Goal: Task Accomplishment & Management: Use online tool/utility

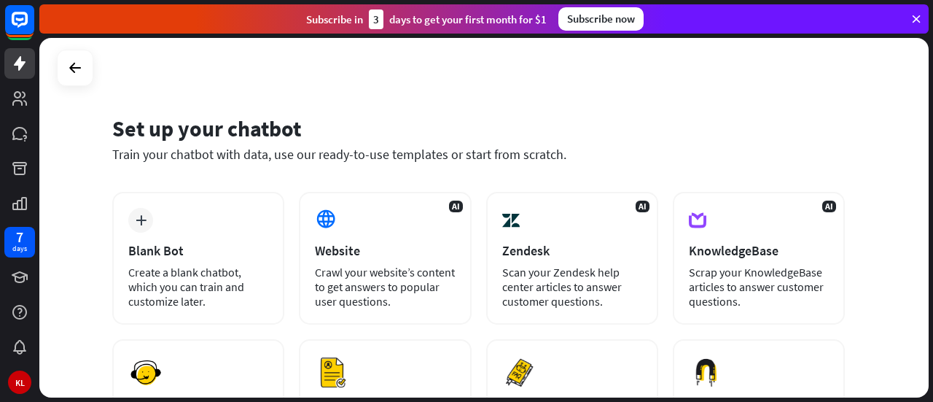
scroll to position [73, 0]
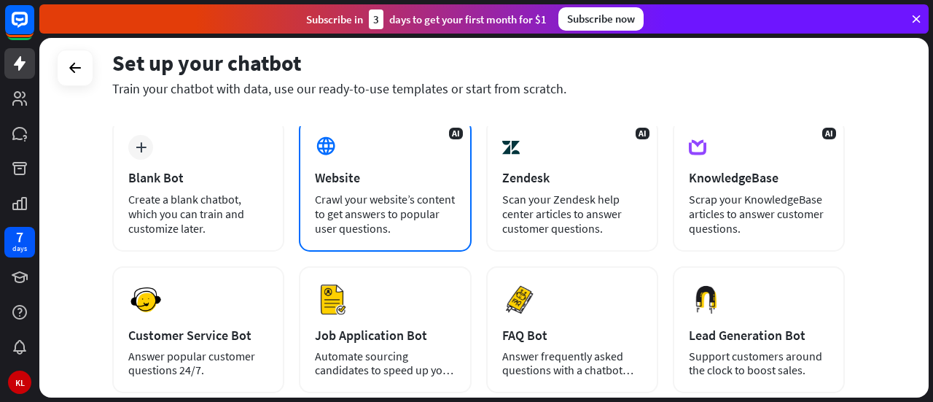
click at [369, 202] on div "Crawl your website’s content to get answers to popular user questions." at bounding box center [385, 214] width 140 height 44
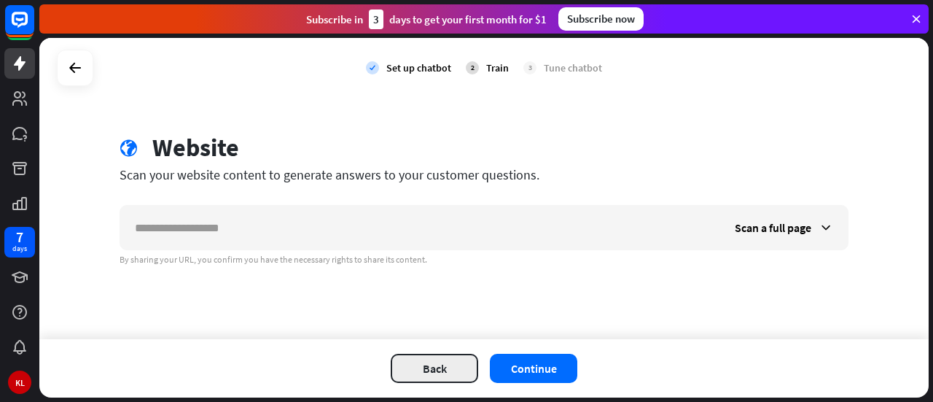
click at [452, 368] on button "Back" at bounding box center [434, 368] width 87 height 29
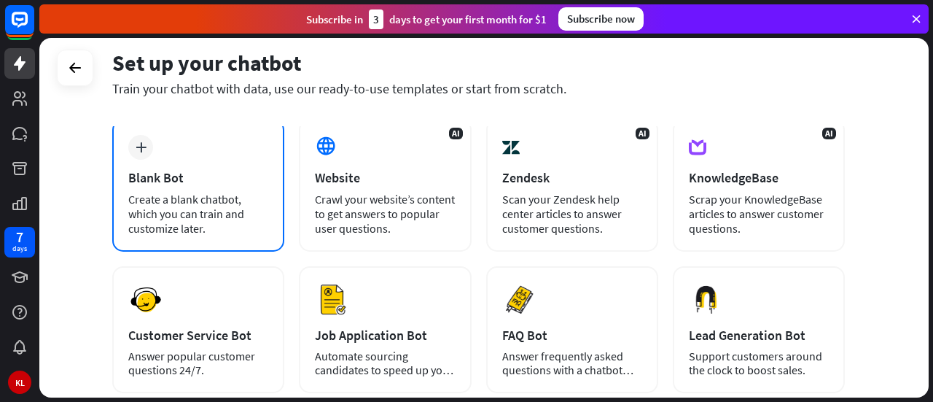
click at [220, 196] on div "Create a blank chatbot, which you can train and customize later." at bounding box center [198, 214] width 140 height 44
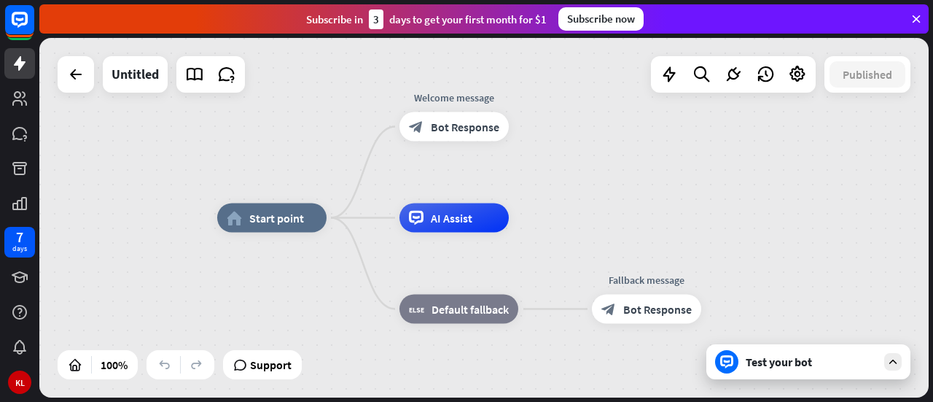
click at [76, 90] on div at bounding box center [76, 74] width 36 height 36
click at [75, 79] on icon at bounding box center [75, 74] width 17 height 17
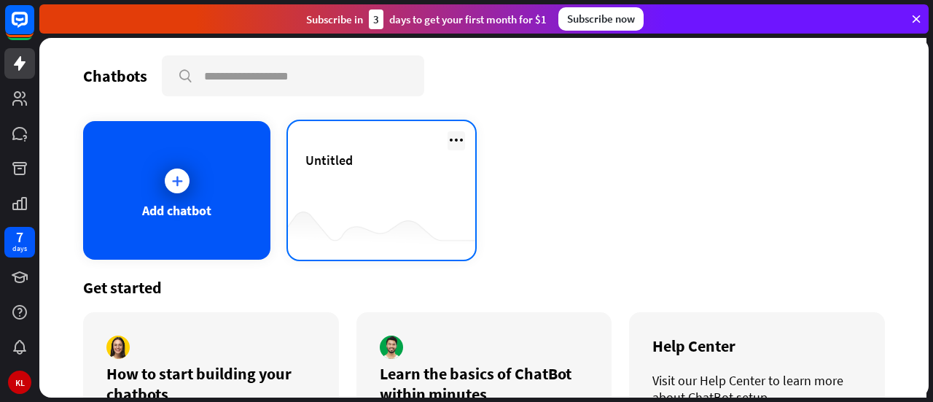
click at [453, 136] on icon at bounding box center [456, 139] width 17 height 17
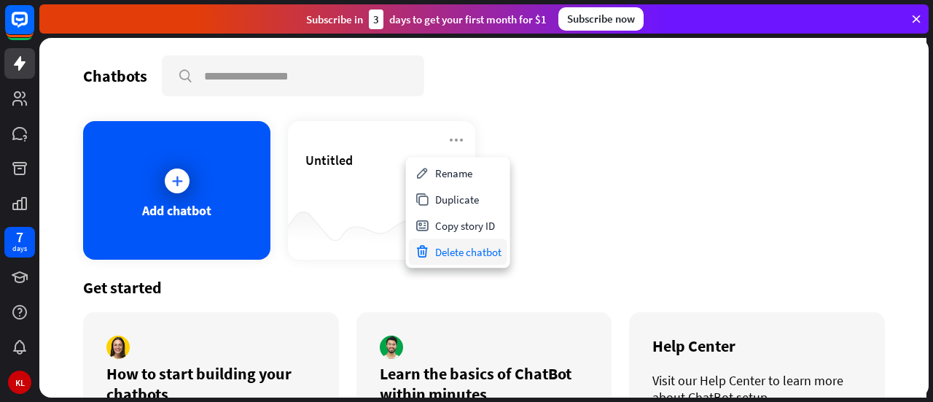
click at [472, 252] on div "Delete chatbot" at bounding box center [458, 251] width 98 height 26
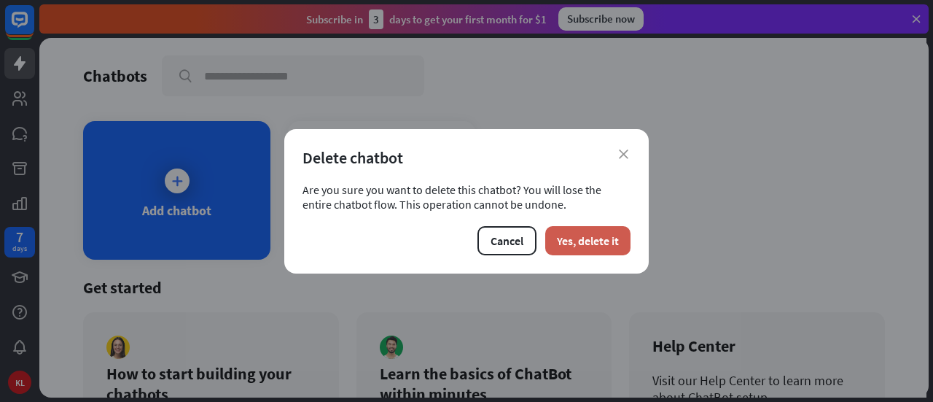
click at [577, 238] on button "Yes, delete it" at bounding box center [587, 240] width 85 height 29
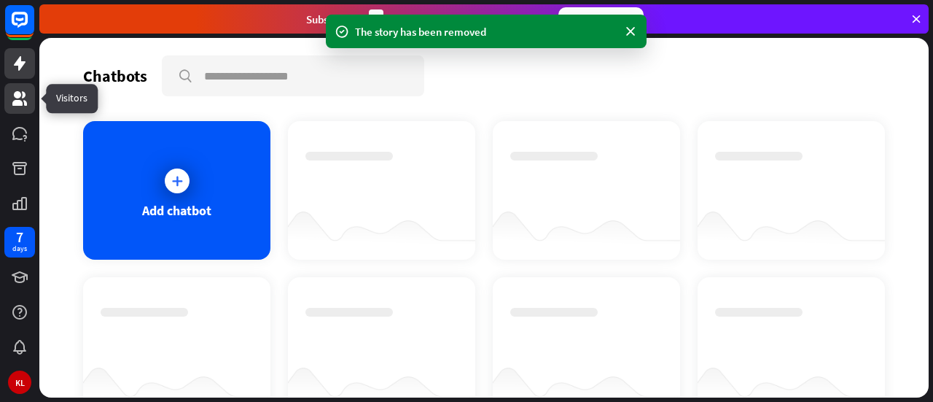
click at [22, 110] on link at bounding box center [19, 98] width 31 height 31
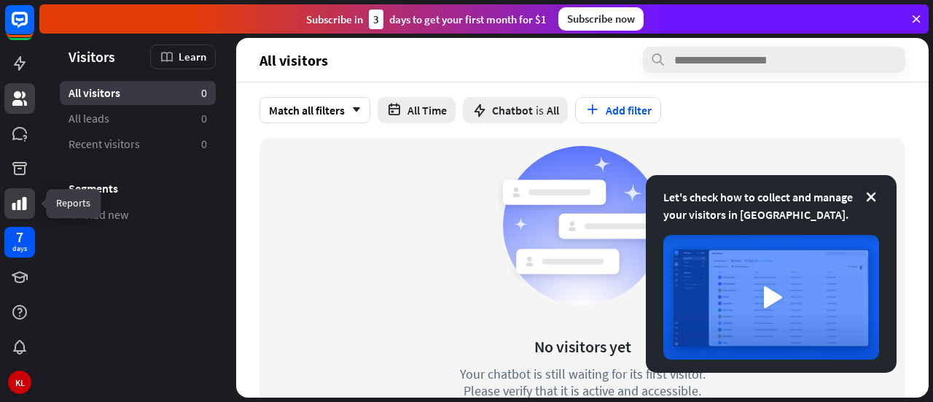
click at [19, 200] on icon at bounding box center [19, 203] width 15 height 13
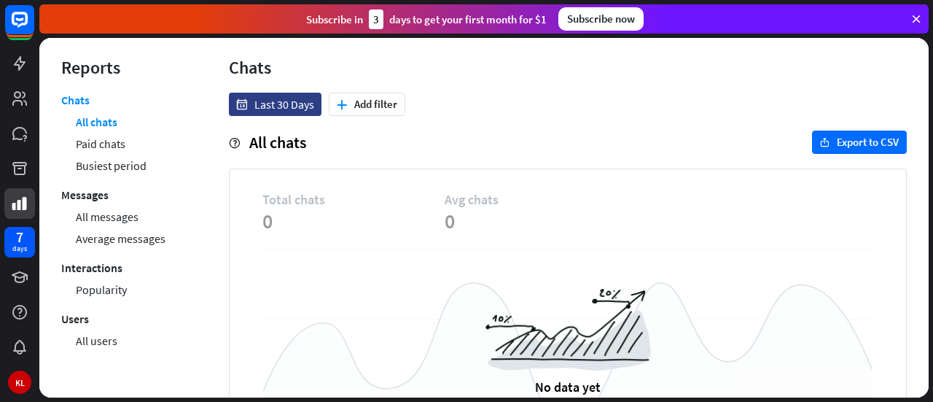
click at [4, 211] on div at bounding box center [19, 111] width 39 height 222
click at [13, 173] on icon at bounding box center [19, 168] width 17 height 17
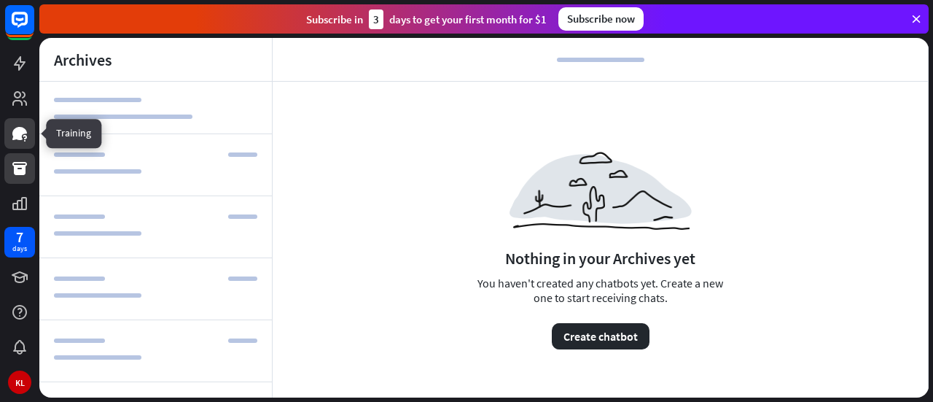
click at [20, 133] on icon at bounding box center [19, 133] width 15 height 13
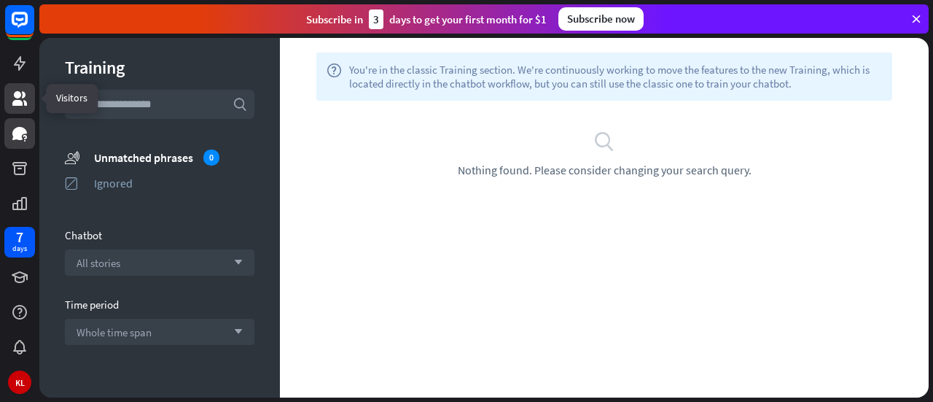
click at [20, 107] on link at bounding box center [19, 98] width 31 height 31
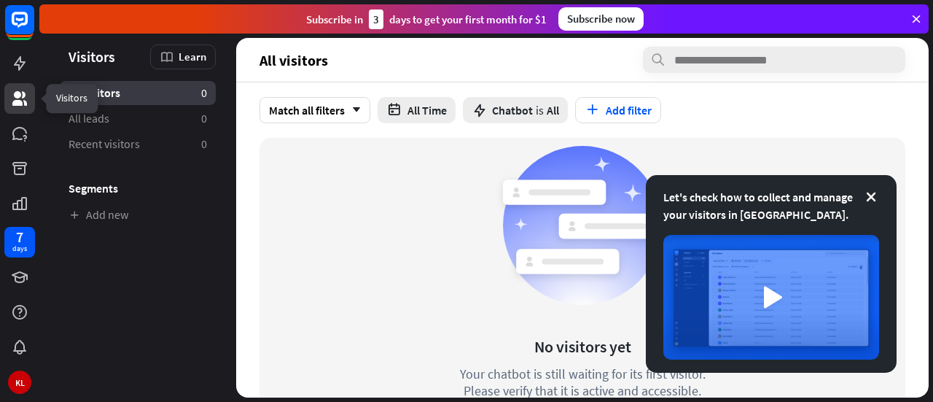
click at [25, 83] on link at bounding box center [19, 98] width 31 height 31
click at [15, 251] on div "days" at bounding box center [19, 248] width 15 height 10
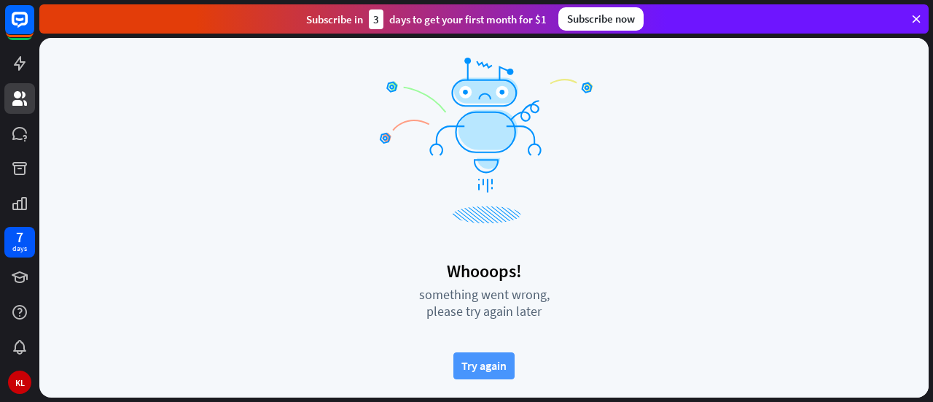
click at [485, 375] on button "Try again" at bounding box center [483, 365] width 61 height 27
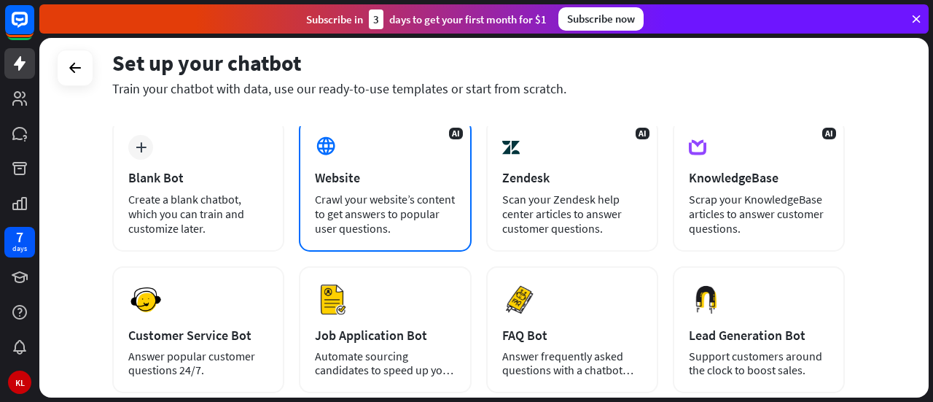
scroll to position [146, 0]
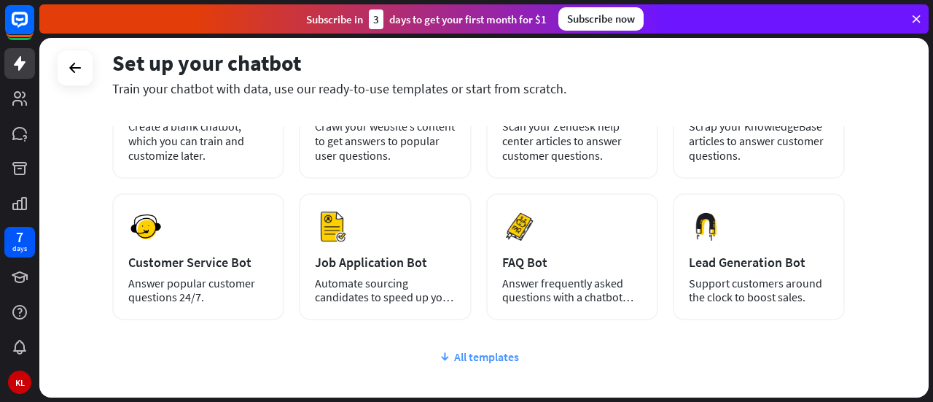
click at [483, 360] on div "All templates" at bounding box center [478, 356] width 733 height 15
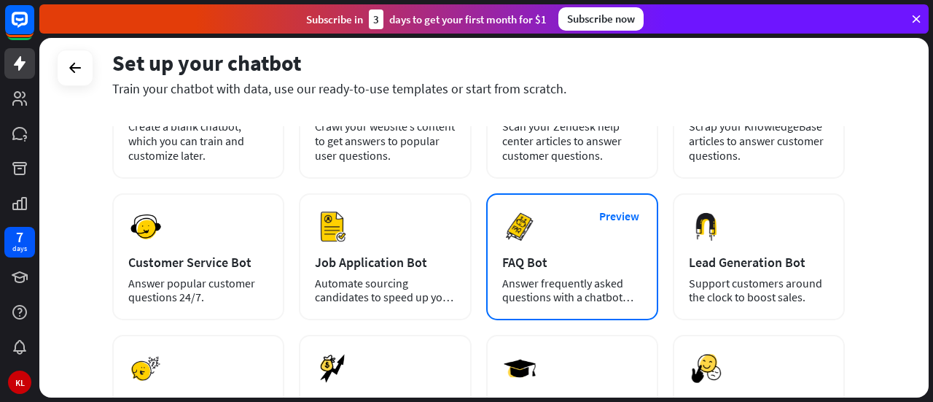
scroll to position [292, 0]
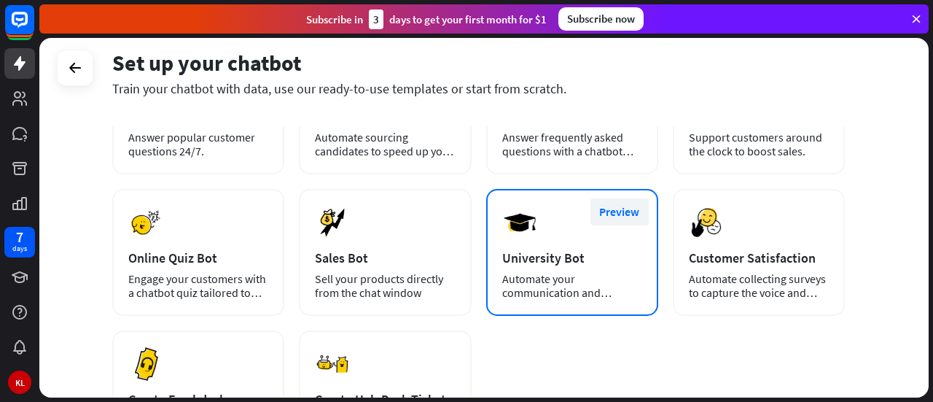
click at [624, 211] on button "Preview" at bounding box center [619, 211] width 58 height 27
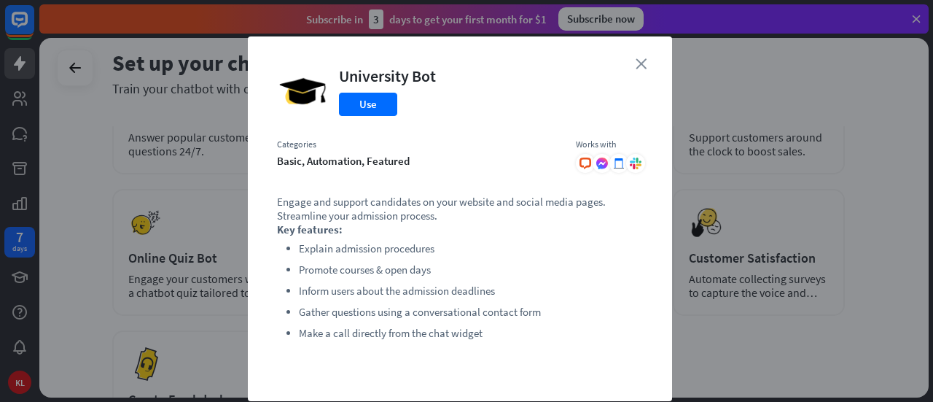
click at [636, 59] on icon "close" at bounding box center [641, 63] width 11 height 11
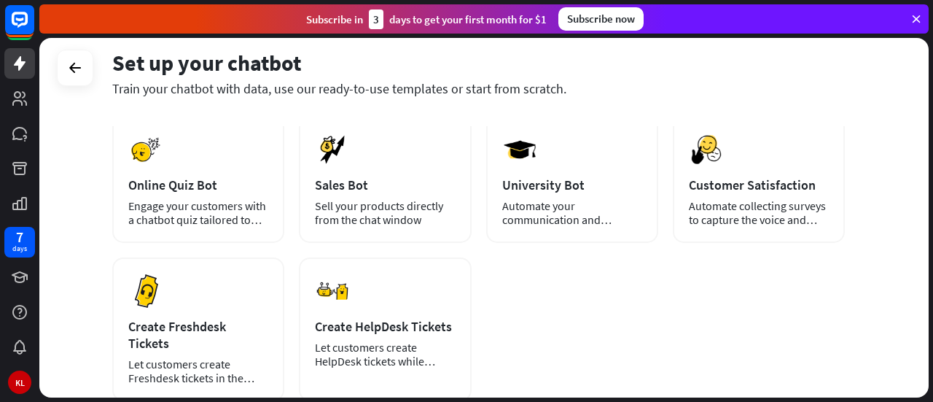
scroll to position [437, 0]
